Goal: Task Accomplishment & Management: Use online tool/utility

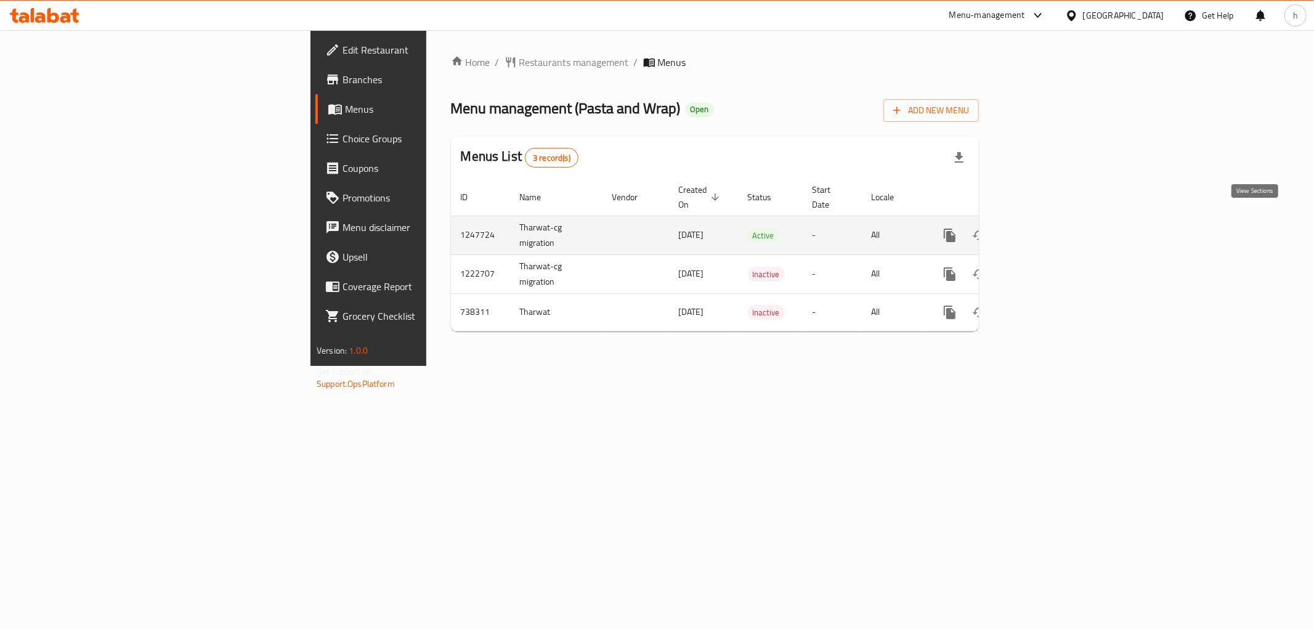
click at [1053, 231] on link "enhanced table" at bounding box center [1039, 236] width 30 height 30
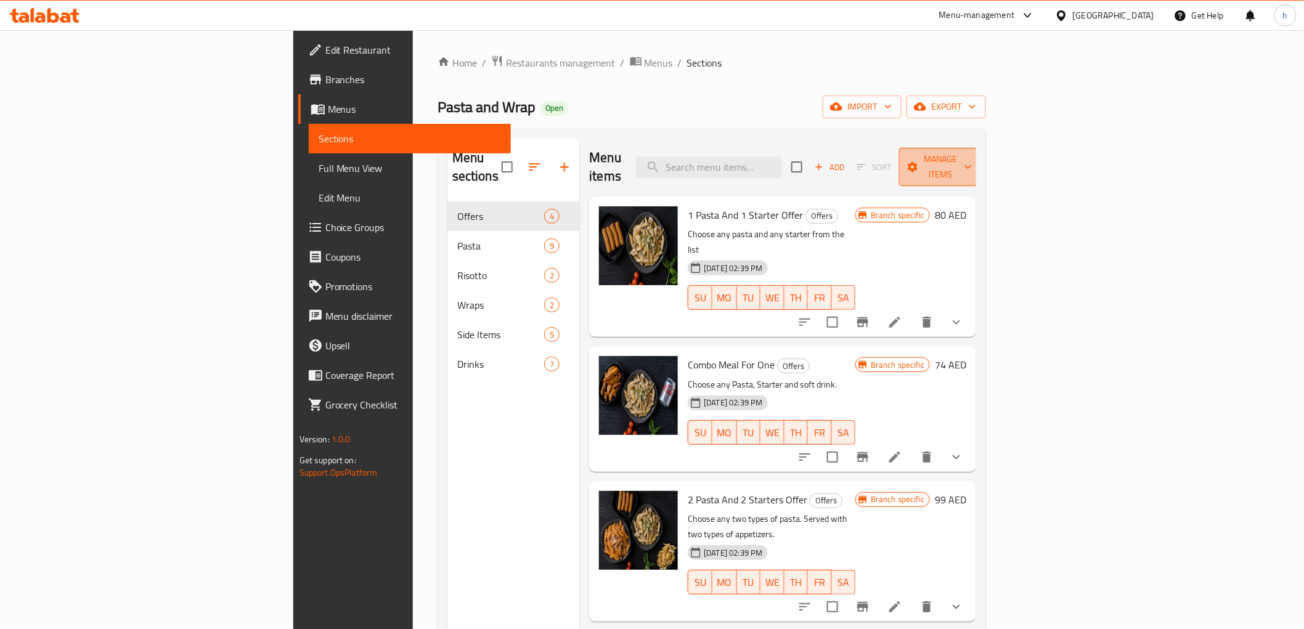
click at [972, 155] on span "Manage items" at bounding box center [940, 167] width 63 height 31
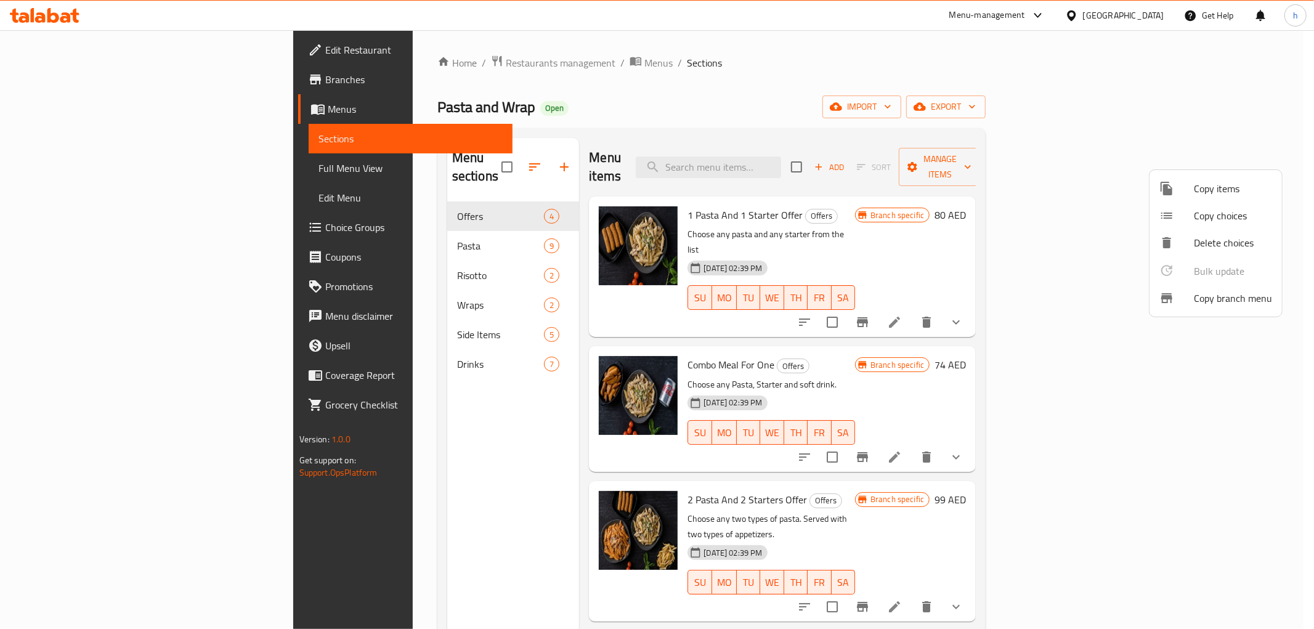
click at [1227, 297] on span "Copy branch menu" at bounding box center [1233, 298] width 78 height 15
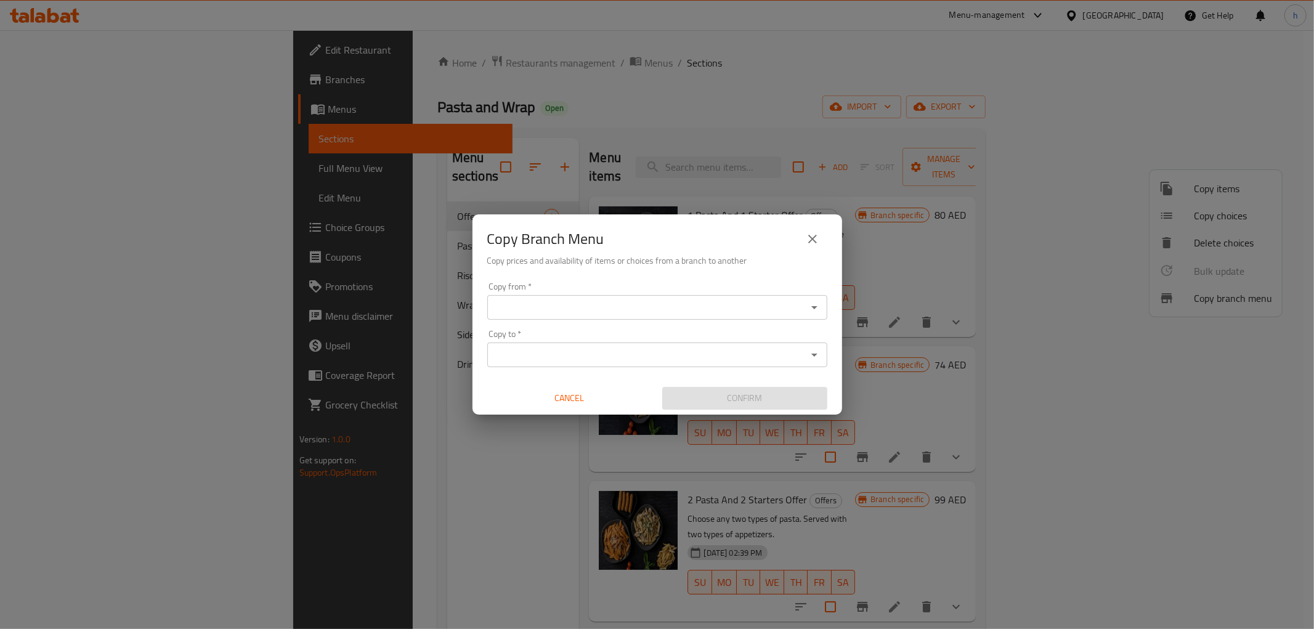
click at [774, 308] on input "Copy from   *" at bounding box center [647, 307] width 312 height 17
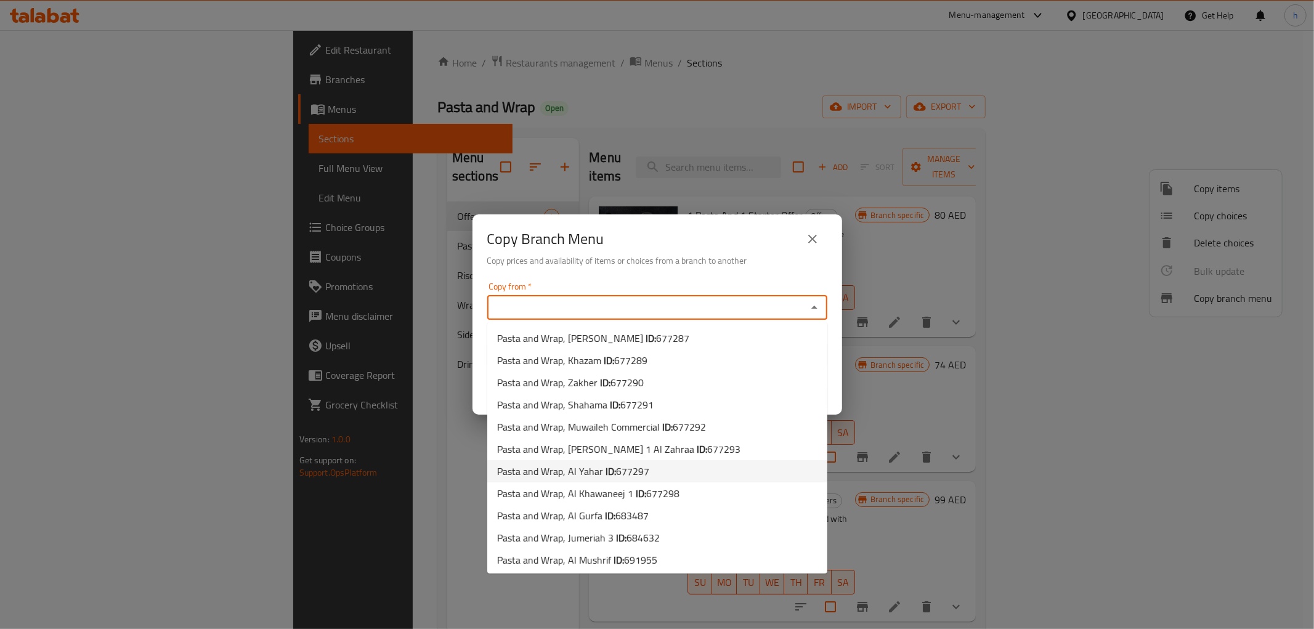
click at [718, 465] on li "Pasta and Wrap, Al Yahar ID: 677297" at bounding box center [657, 471] width 340 height 22
type input "Pasta and Wrap, Al Yahar"
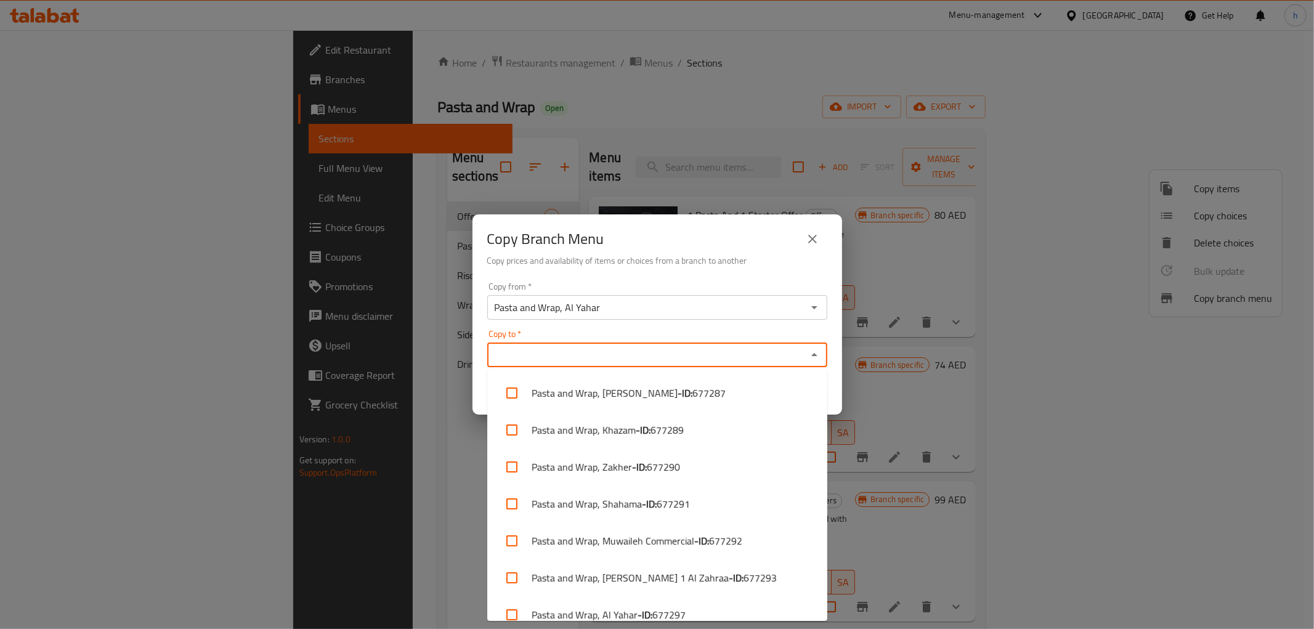
click at [692, 351] on input "Copy to   *" at bounding box center [647, 354] width 312 height 17
click at [596, 349] on input "Copy to   *" at bounding box center [647, 354] width 312 height 17
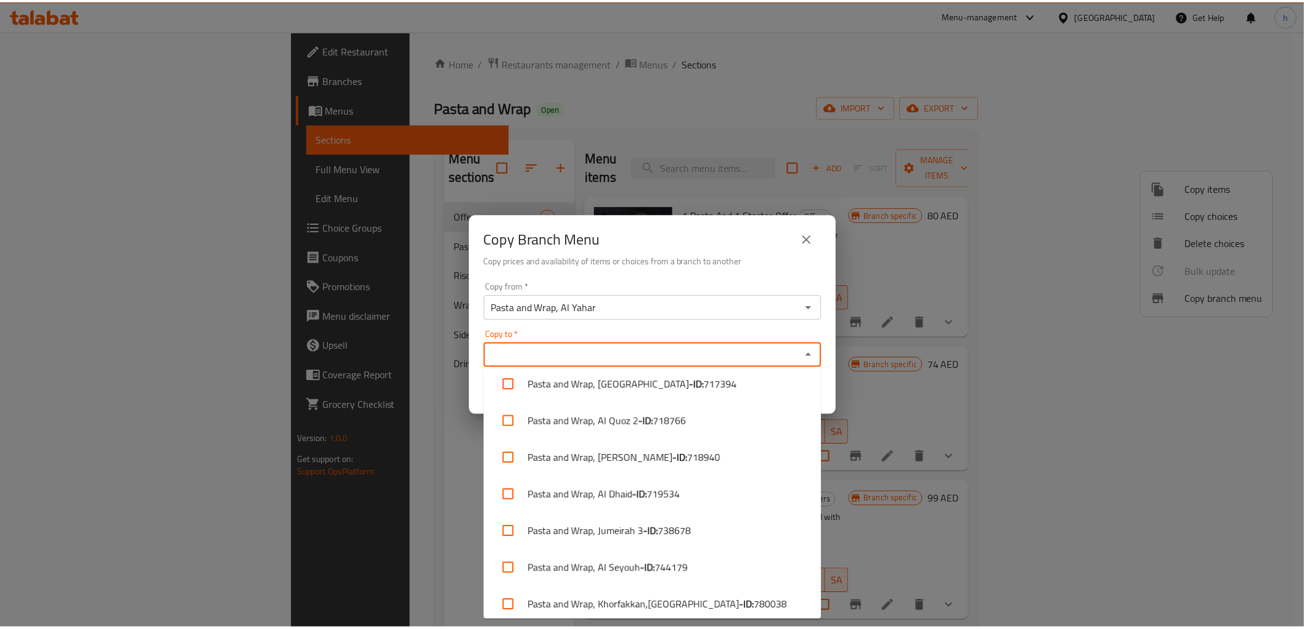
scroll to position [607, 0]
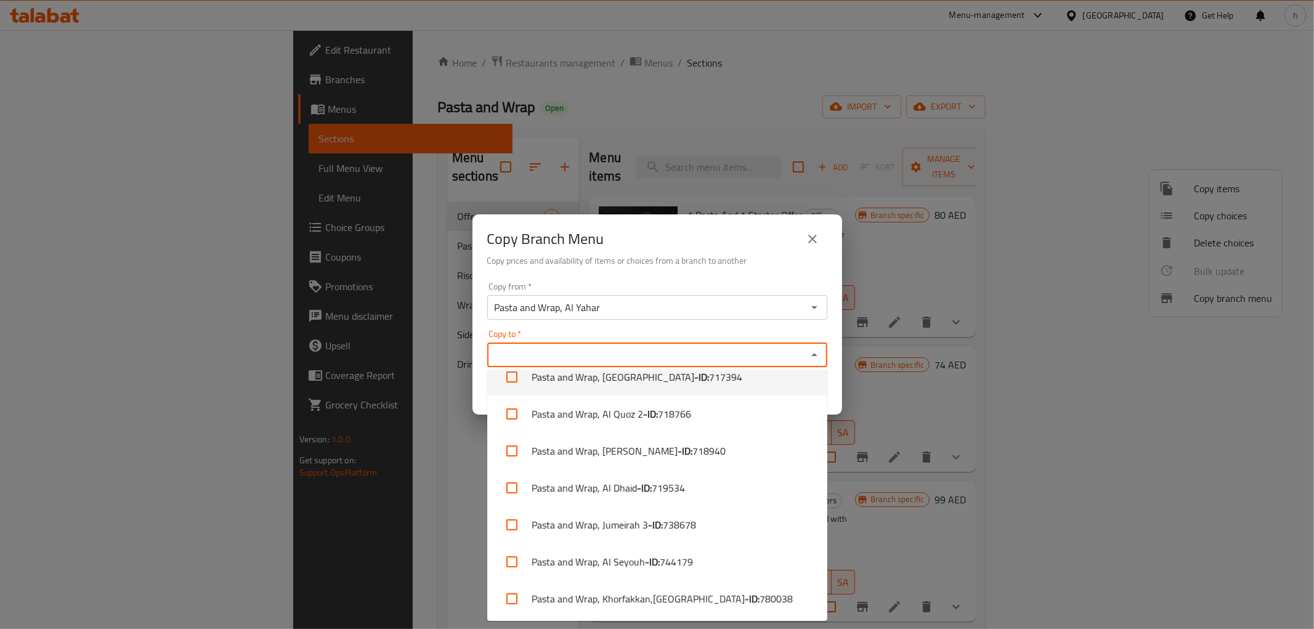
click at [811, 230] on button "close" at bounding box center [813, 239] width 30 height 30
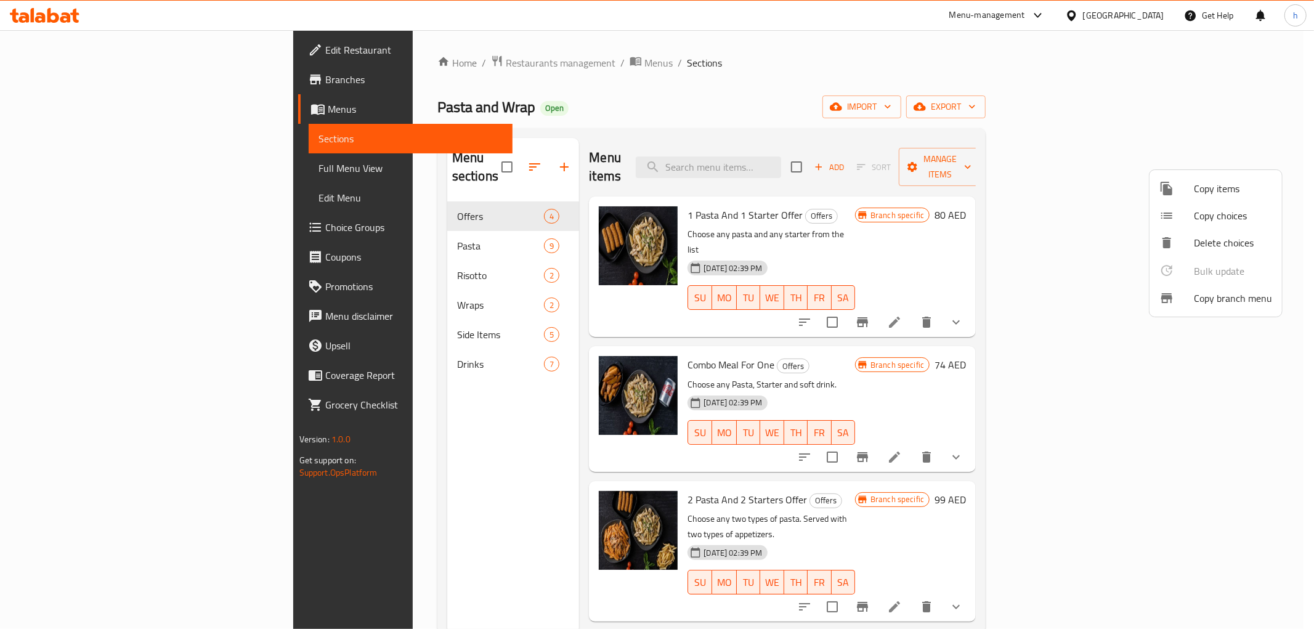
click at [858, 63] on div at bounding box center [657, 314] width 1314 height 629
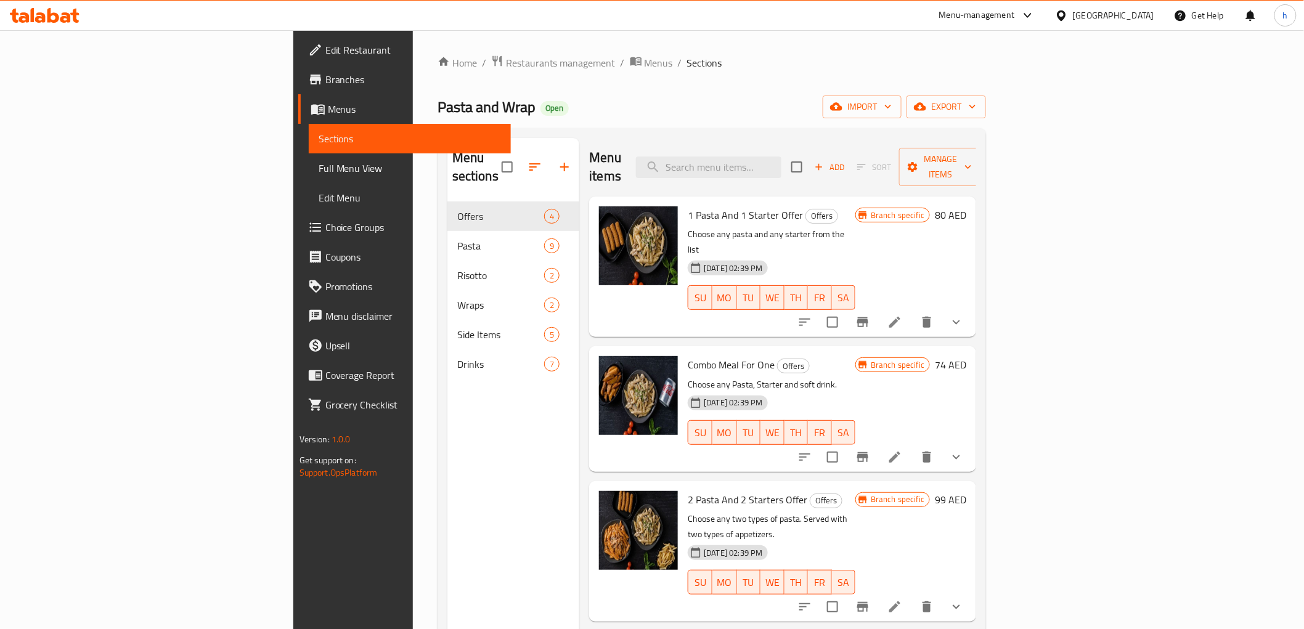
click at [298, 70] on link "Branches" at bounding box center [404, 80] width 213 height 30
